Goal: Information Seeking & Learning: Find specific fact

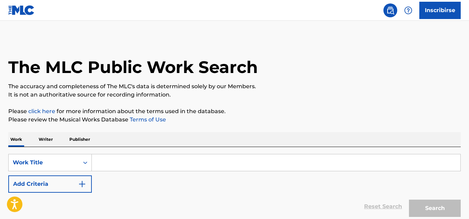
click at [48, 141] on p "Writer" at bounding box center [46, 139] width 18 height 15
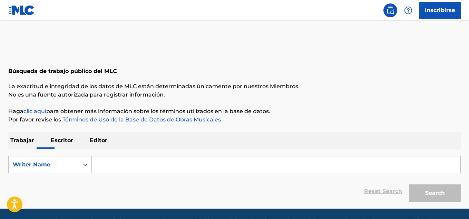
click at [100, 165] on input "Search Form" at bounding box center [276, 164] width 369 height 17
click at [102, 166] on input "Formulario de búsqueda" at bounding box center [276, 164] width 369 height 17
paste input "[PERSON_NAME]"
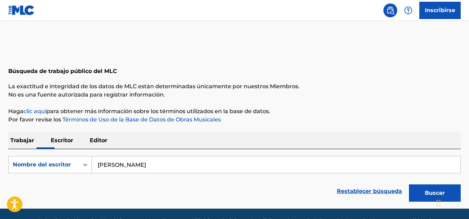
click at [427, 194] on font "Buscar" at bounding box center [435, 192] width 20 height 7
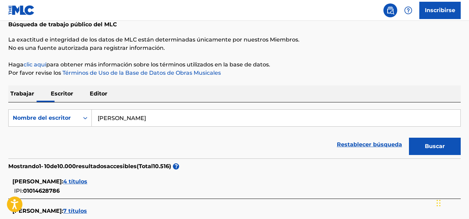
scroll to position [35, 0]
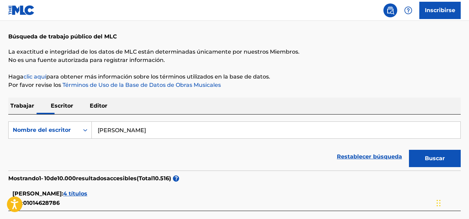
drag, startPoint x: 203, startPoint y: 128, endPoint x: 108, endPoint y: 132, distance: 95.4
click at [108, 132] on input "[PERSON_NAME]" at bounding box center [276, 130] width 369 height 17
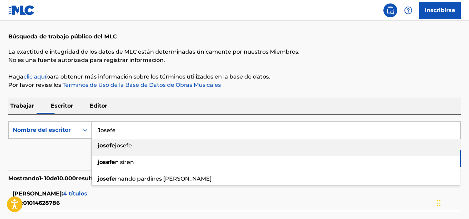
click at [103, 149] on div "[PERSON_NAME]" at bounding box center [276, 145] width 368 height 12
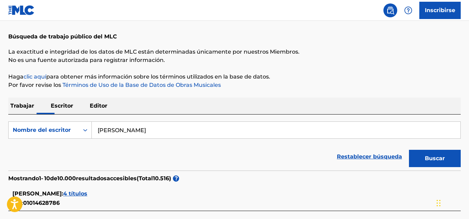
click at [428, 161] on font "Buscar" at bounding box center [435, 158] width 20 height 8
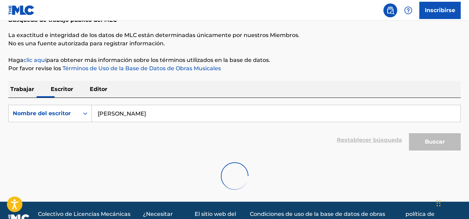
scroll to position [67, 0]
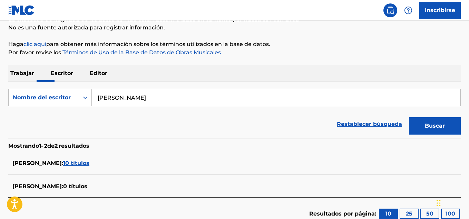
click at [76, 163] on font "10 títulos" at bounding box center [76, 163] width 26 height 7
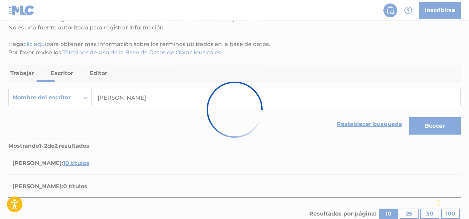
click at [257, 67] on div at bounding box center [234, 109] width 469 height 219
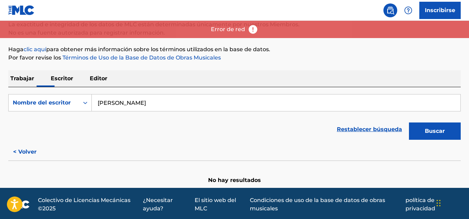
scroll to position [64, 0]
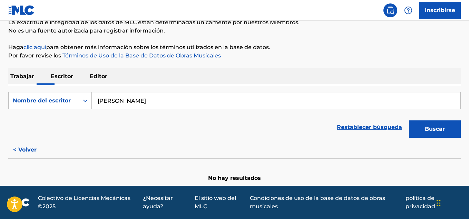
click at [419, 129] on button "Buscar" at bounding box center [435, 128] width 52 height 17
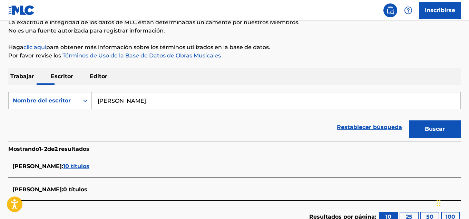
click at [75, 167] on font "10 títulos" at bounding box center [76, 166] width 26 height 7
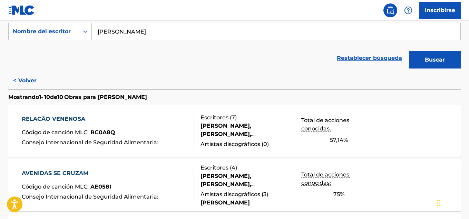
scroll to position [0, 0]
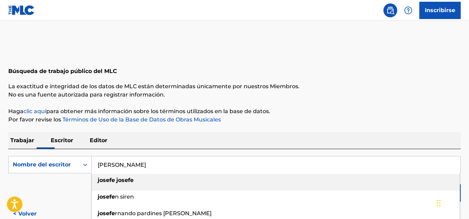
drag, startPoint x: 136, startPoint y: 161, endPoint x: 115, endPoint y: 165, distance: 21.8
click at [115, 165] on input "[PERSON_NAME]" at bounding box center [276, 164] width 369 height 17
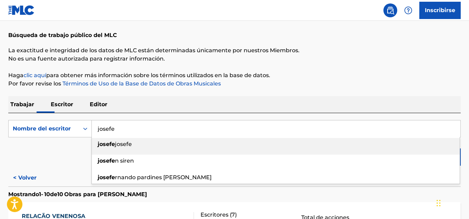
scroll to position [69, 0]
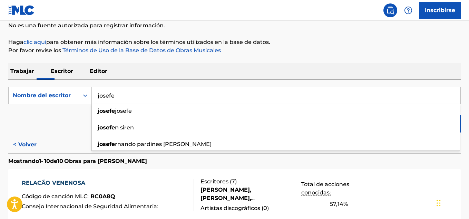
type input "josefe"
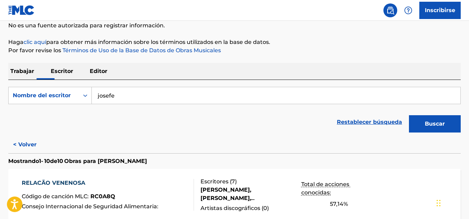
click at [29, 124] on div "Restablecer búsqueda Buscar" at bounding box center [234, 122] width 453 height 28
click at [424, 122] on button "Buscar" at bounding box center [435, 123] width 52 height 17
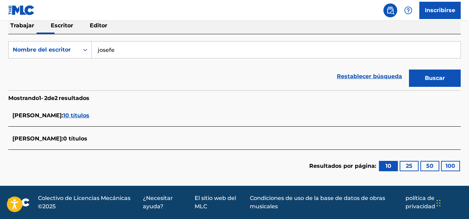
scroll to position [11, 0]
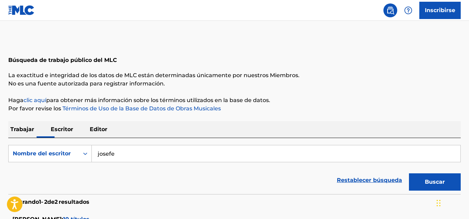
click at [23, 131] on font "Trabajar" at bounding box center [22, 129] width 24 height 7
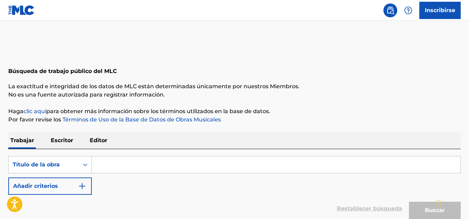
click at [95, 142] on font "Editor" at bounding box center [99, 140] width 18 height 7
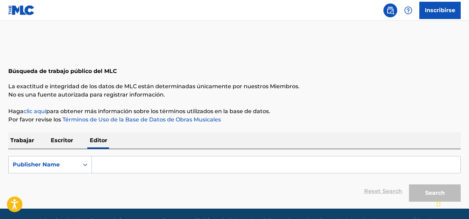
click at [113, 166] on input "Search Form" at bounding box center [276, 164] width 369 height 17
type input "j"
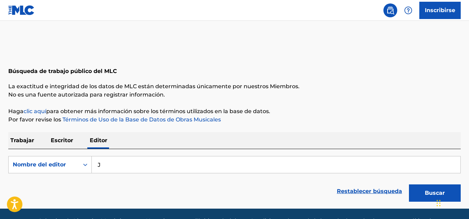
paste input "FGMUSICPUBLISHER"
type input "JFGMUSICPUBLISHER"
click at [419, 191] on button "Buscar" at bounding box center [435, 192] width 52 height 17
click at [424, 194] on button "Buscar" at bounding box center [435, 192] width 52 height 17
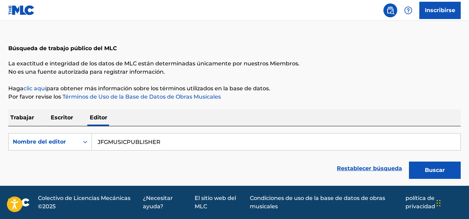
scroll to position [23, 0]
click at [437, 169] on font "Buscar" at bounding box center [435, 169] width 20 height 7
click at [432, 172] on font "Buscar" at bounding box center [435, 169] width 20 height 7
click at [427, 173] on font "Buscar" at bounding box center [435, 169] width 20 height 7
click at [431, 172] on font "Buscar" at bounding box center [435, 169] width 20 height 7
